Goal: Task Accomplishment & Management: Complete application form

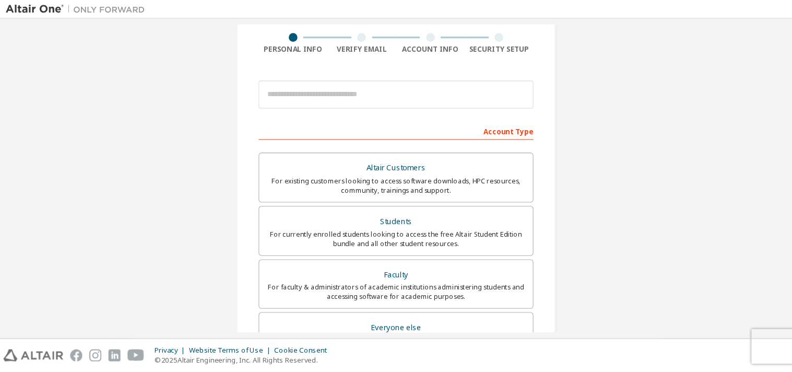
scroll to position [82, 0]
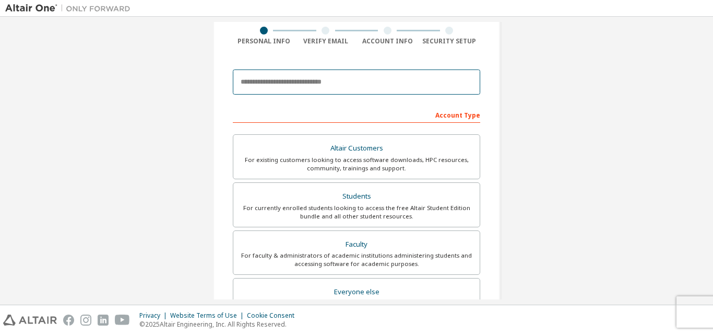
click at [351, 81] on input "email" at bounding box center [357, 81] width 248 height 25
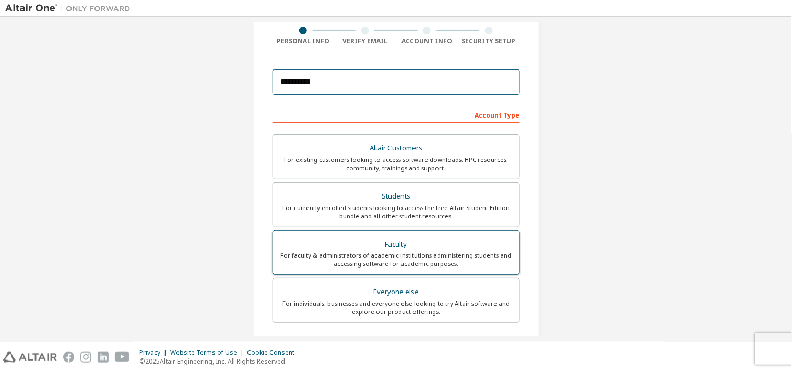
scroll to position [81, 0]
type input "**********"
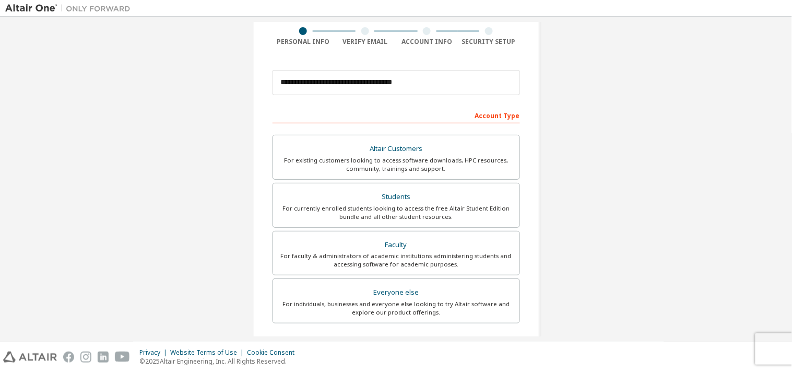
click at [568, 158] on div "**********" at bounding box center [396, 216] width 782 height 553
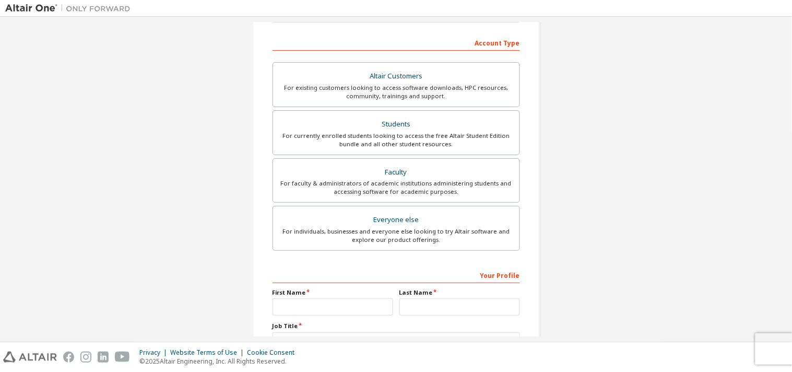
scroll to position [180, 0]
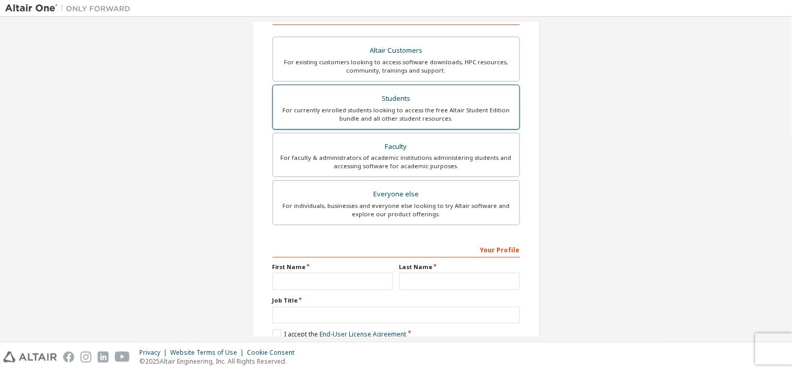
click at [448, 101] on div "Students" at bounding box center [396, 98] width 234 height 15
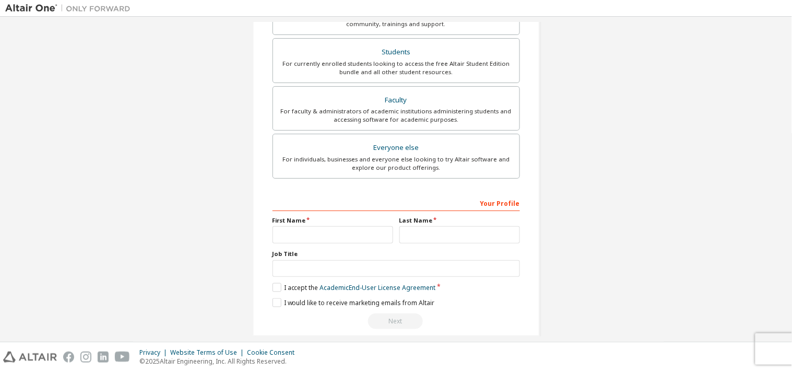
scroll to position [239, 0]
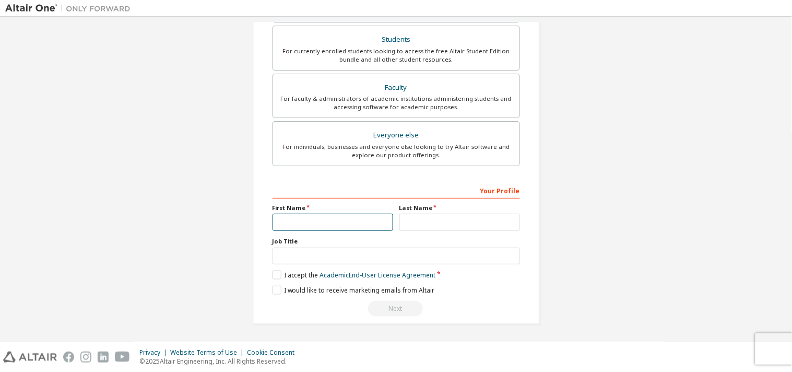
click at [348, 228] on input "text" at bounding box center [333, 222] width 121 height 17
type input "*****"
click at [425, 226] on input "text" at bounding box center [459, 222] width 121 height 17
type input "****"
click at [372, 251] on input "text" at bounding box center [397, 256] width 248 height 17
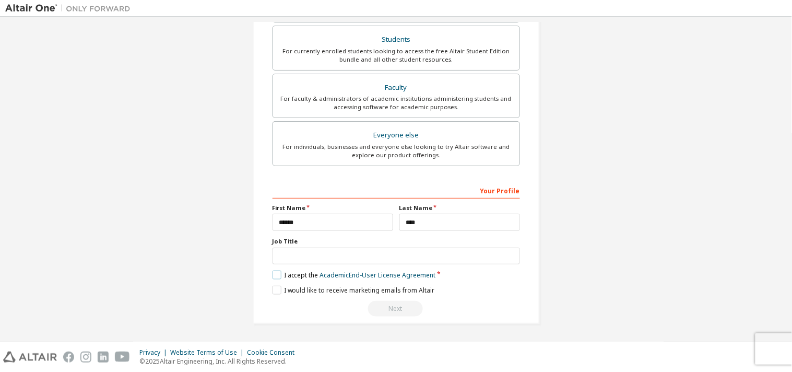
click at [273, 273] on label "I accept the Academic End-User License Agreement" at bounding box center [354, 275] width 163 height 9
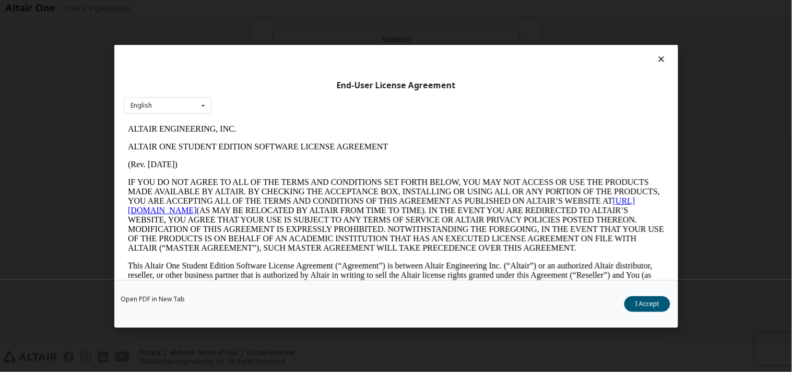
scroll to position [0, 0]
click at [640, 304] on button "I Accept" at bounding box center [648, 304] width 46 height 16
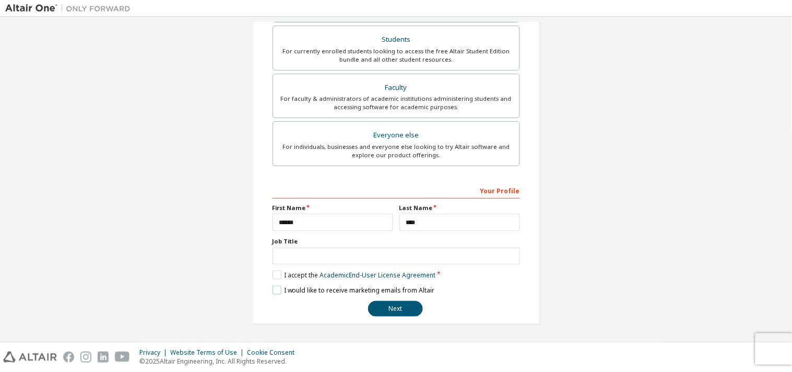
click at [273, 288] on label "I would like to receive marketing emails from Altair" at bounding box center [354, 290] width 162 height 9
click at [307, 257] on input "text" at bounding box center [397, 256] width 248 height 17
type input "*******"
click at [388, 309] on button "Next" at bounding box center [395, 309] width 55 height 16
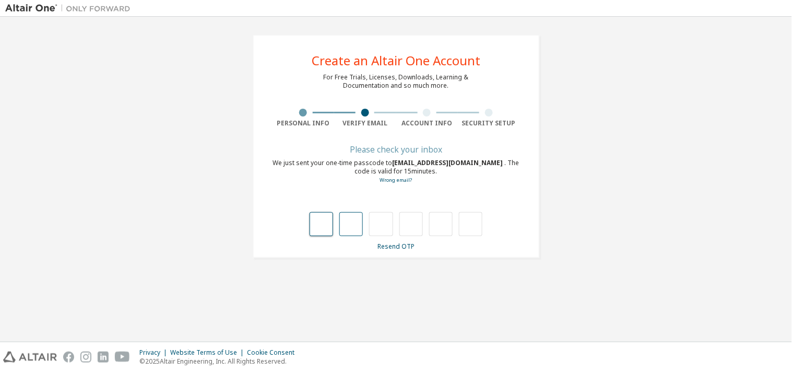
type input "*"
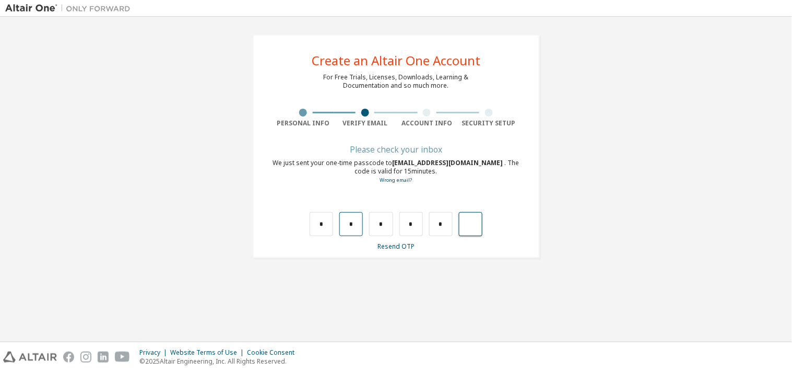
type input "*"
click at [480, 170] on div "We just sent your one-time passcode to 2421652004_selsa@student.unand.ac.id . T…" at bounding box center [397, 172] width 248 height 26
click at [486, 205] on div "Wrong code. Please try again" at bounding box center [397, 213] width 248 height 45
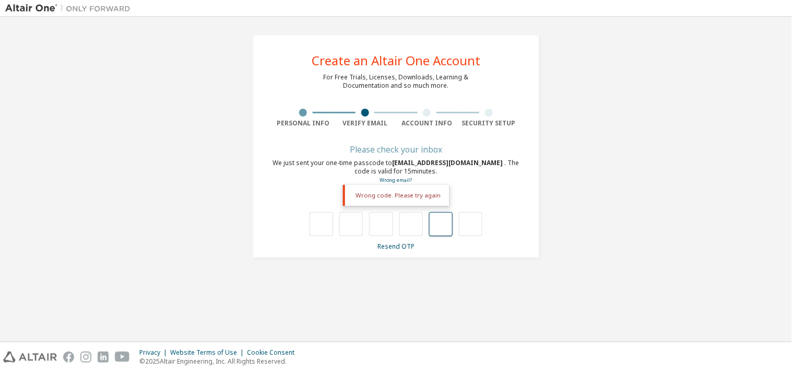
click at [436, 212] on input "text" at bounding box center [440, 224] width 23 height 24
click at [321, 228] on input "text" at bounding box center [321, 224] width 23 height 24
type input "*"
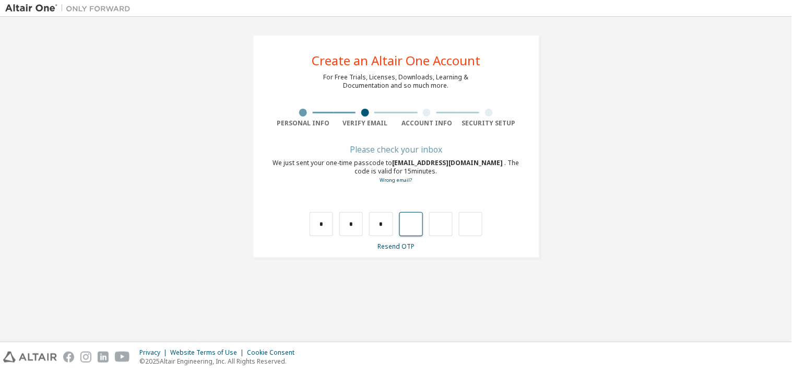
type input "*"
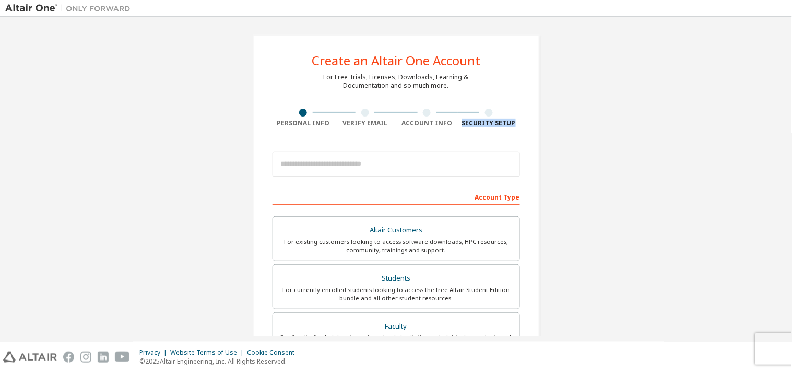
drag, startPoint x: 787, startPoint y: 91, endPoint x: 789, endPoint y: 145, distance: 54.4
click at [789, 145] on div "Create an Altair One Account For Free Trials, Licenses, Downloads, Learning & D…" at bounding box center [396, 179] width 792 height 325
click at [597, 129] on div "Create an Altair One Account For Free Trials, Licenses, Downloads, Learning & D…" at bounding box center [396, 298] width 782 height 553
